Goal: Information Seeking & Learning: Compare options

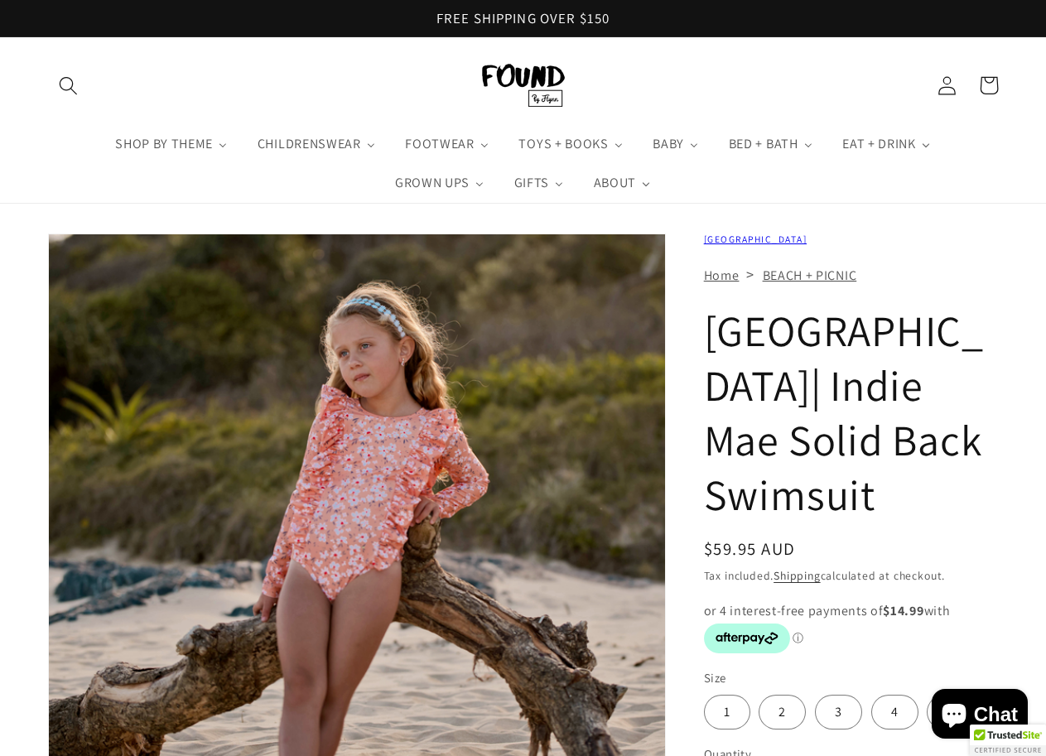
click at [515, 388] on img "Gallery Viewer" at bounding box center [357, 543] width 616 height 618
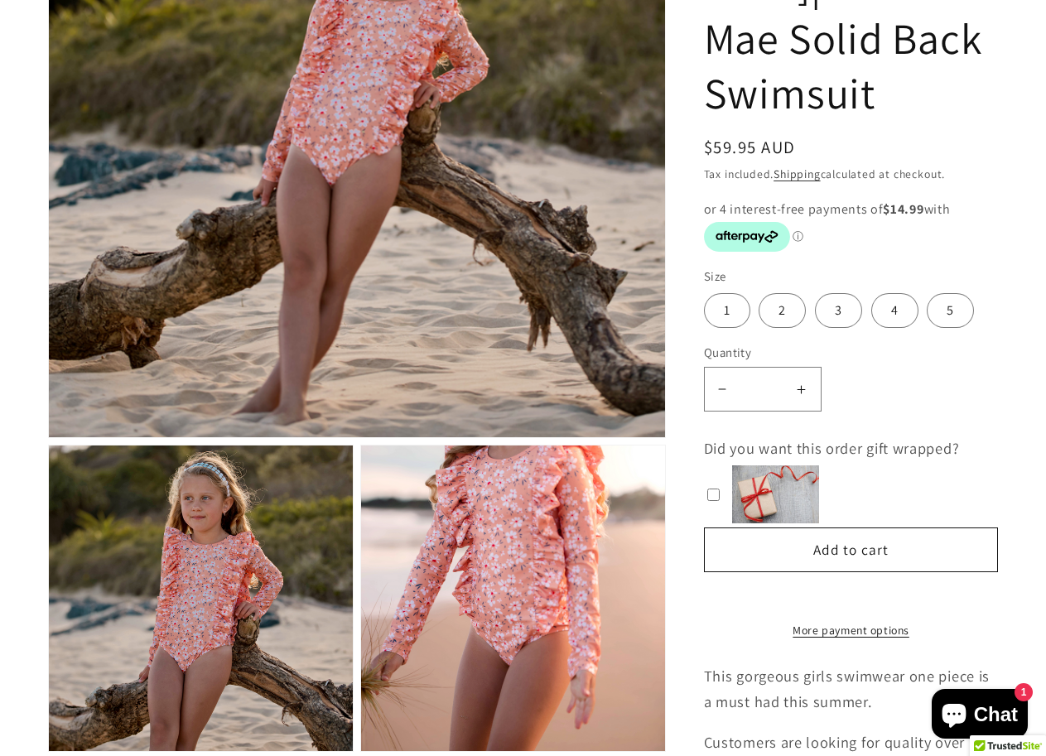
scroll to position [497, 0]
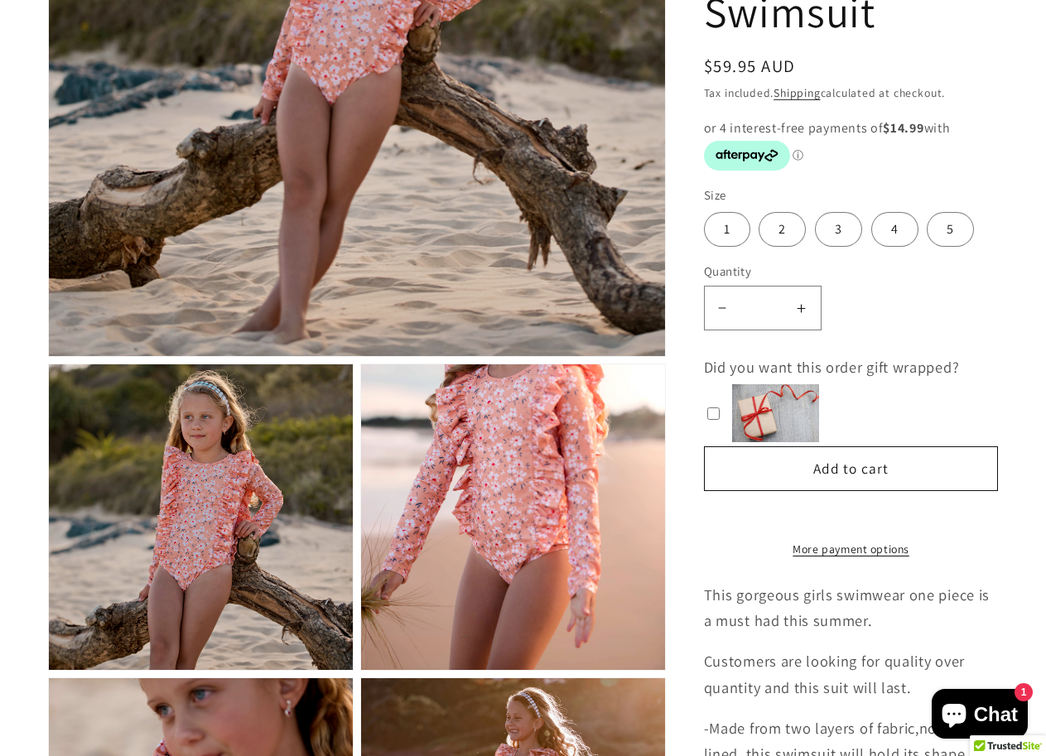
click at [272, 513] on img "Gallery Viewer" at bounding box center [201, 517] width 304 height 306
click at [198, 441] on img "Gallery Viewer" at bounding box center [201, 517] width 304 height 306
click at [513, 470] on img "Gallery Viewer" at bounding box center [513, 517] width 304 height 306
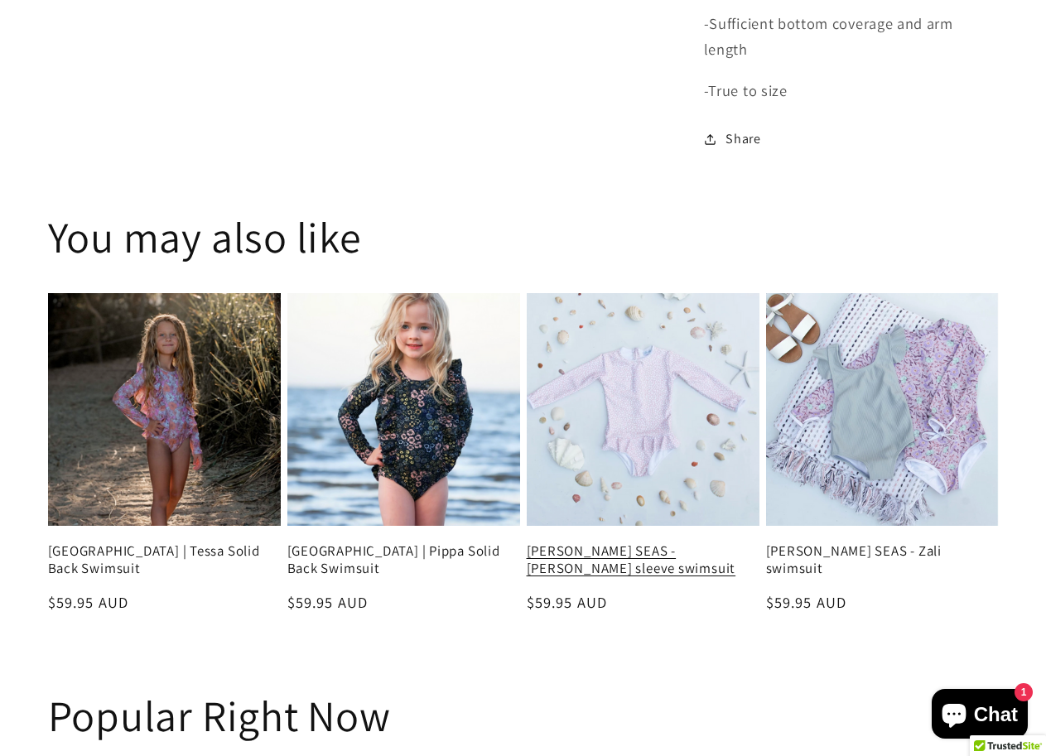
scroll to position [1822, 0]
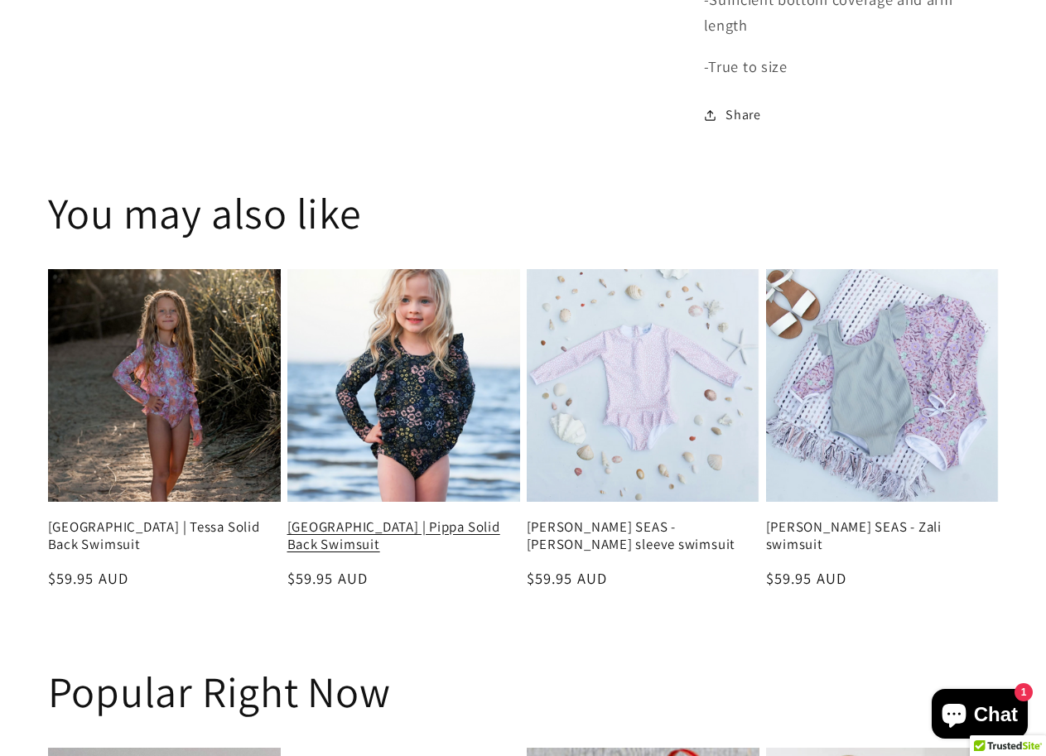
click at [401, 518] on link "[GEOGRAPHIC_DATA] | Pippa Solid Back Swimsuit" at bounding box center [403, 536] width 233 height 36
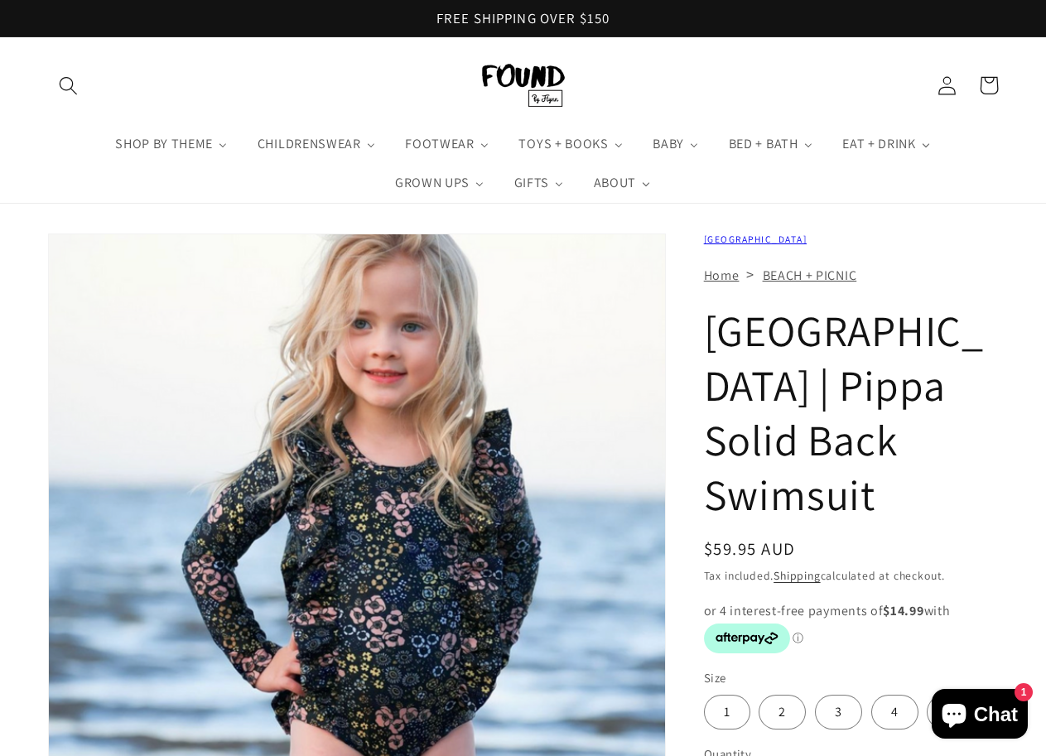
click at [600, 432] on img "Gallery Viewer" at bounding box center [357, 543] width 616 height 618
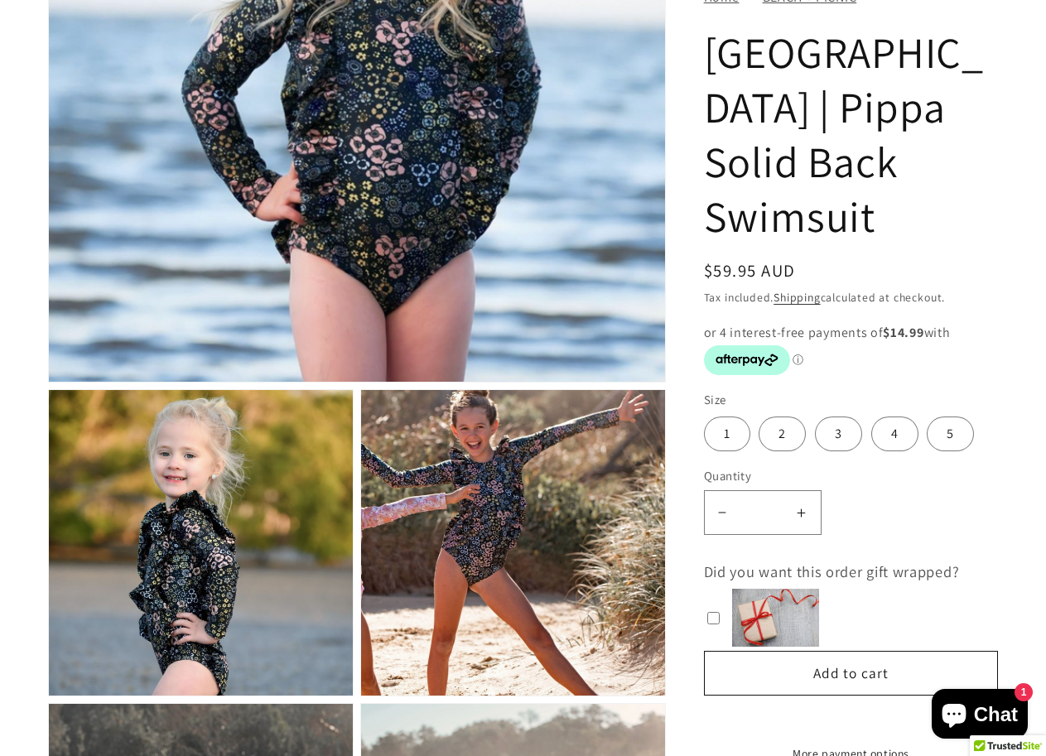
scroll to position [497, 0]
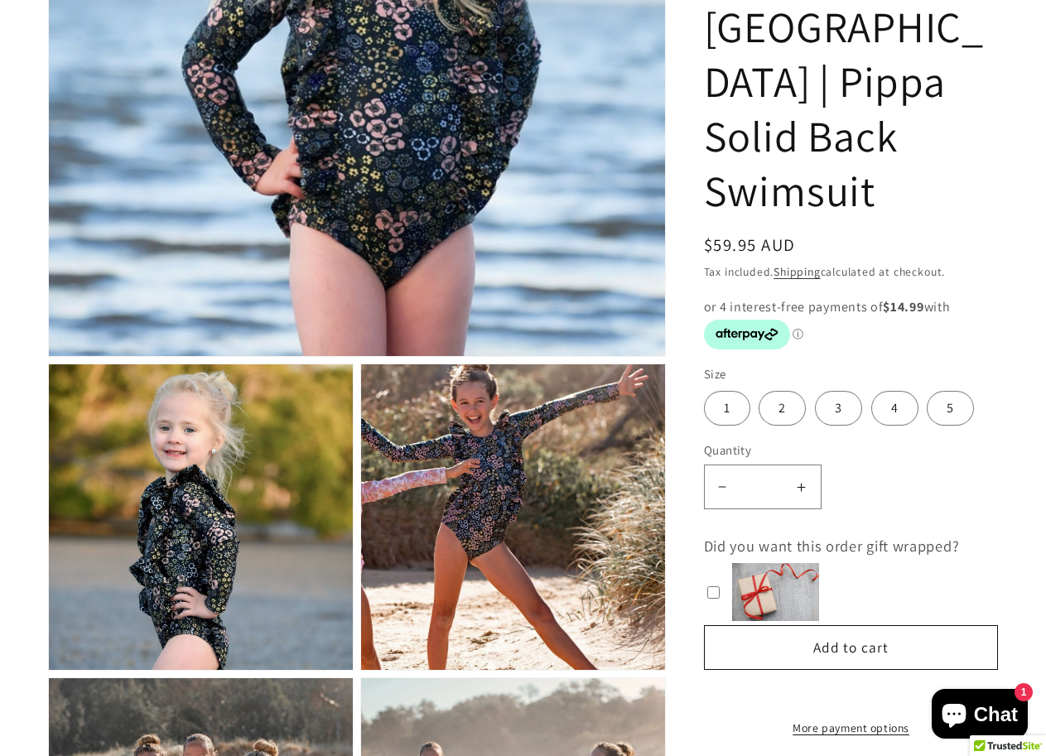
click at [465, 527] on img "Gallery Viewer" at bounding box center [513, 517] width 304 height 306
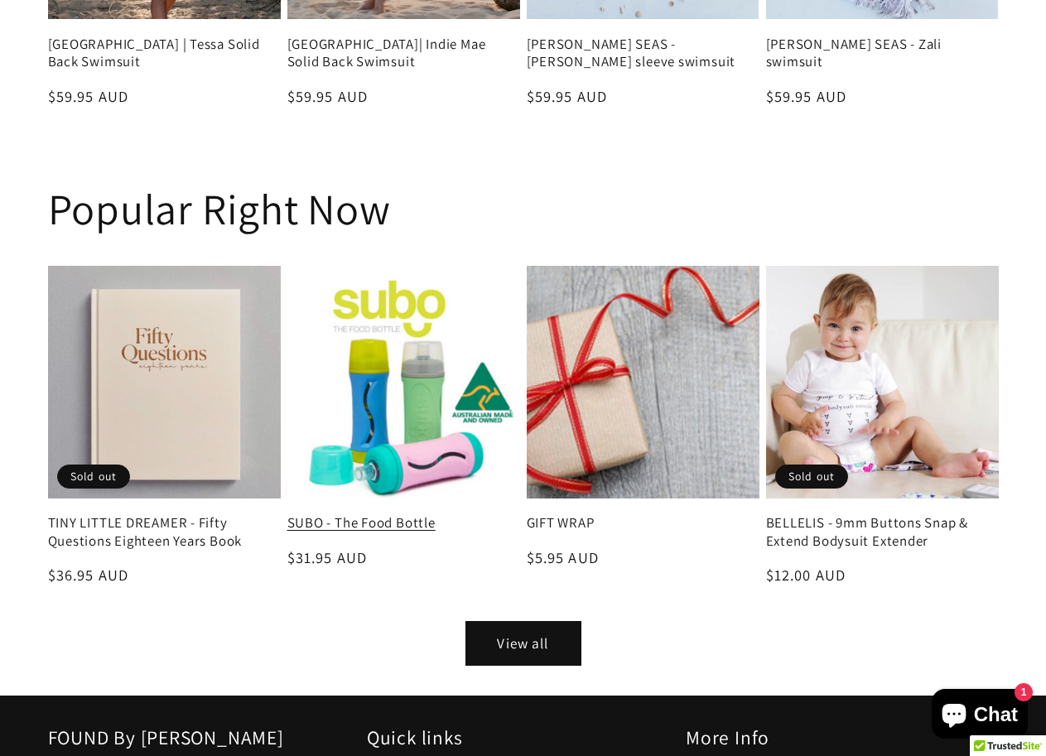
scroll to position [2484, 0]
